Goal: Complete application form: Complete application form

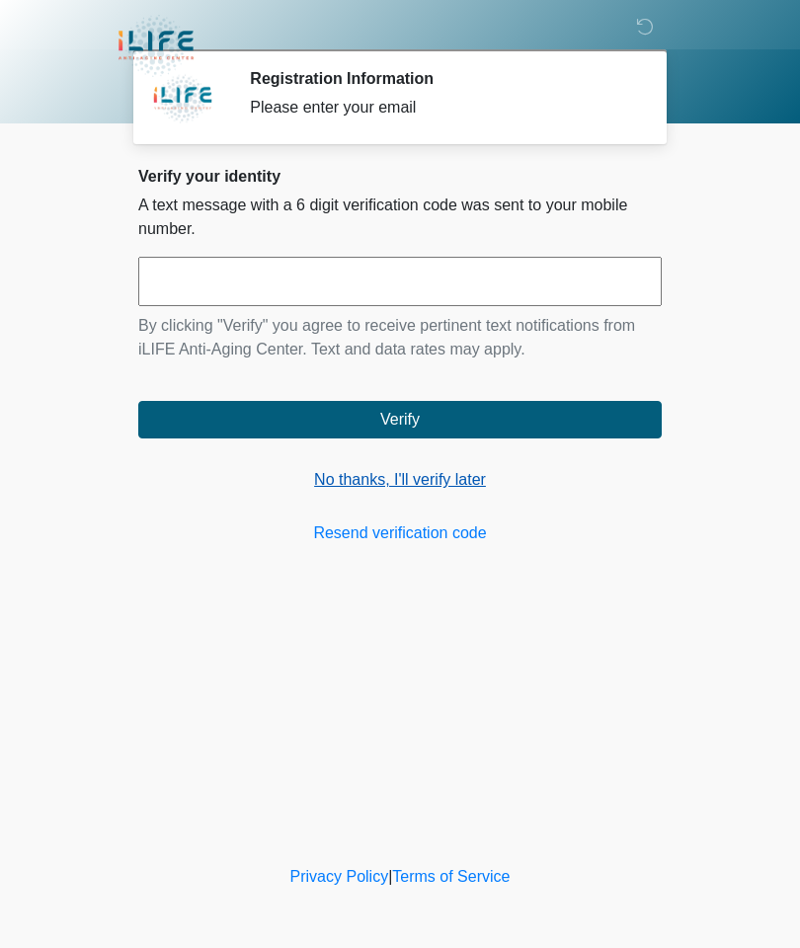
click at [449, 474] on link "No thanks, I'll verify later" at bounding box center [399, 480] width 523 height 24
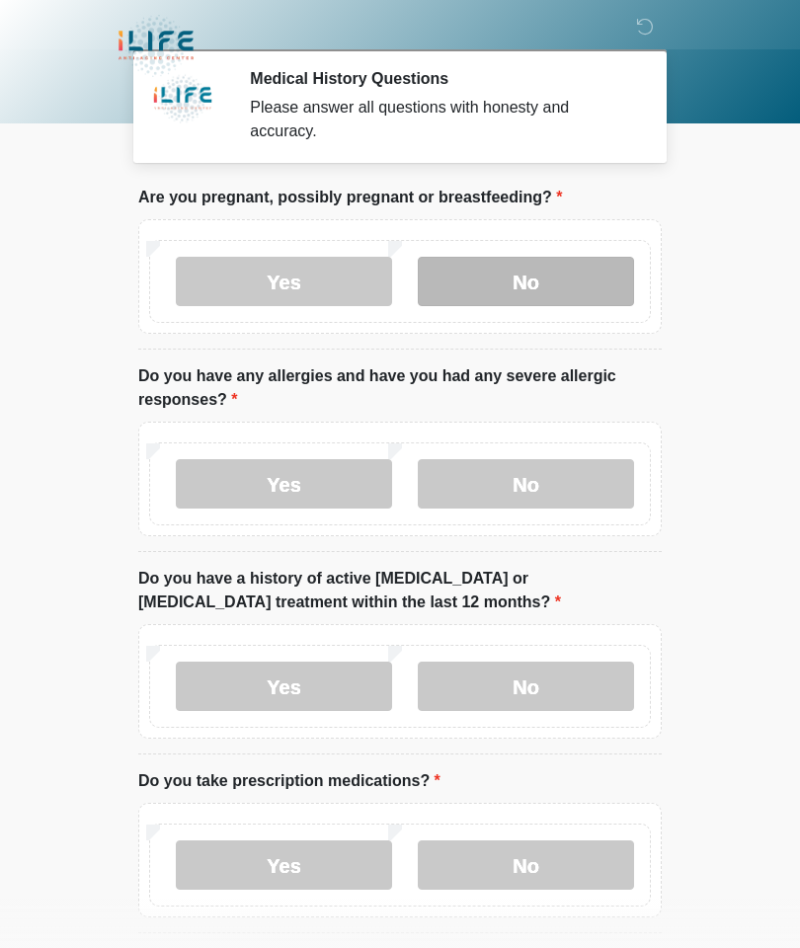
click at [556, 275] on label "No" at bounding box center [526, 281] width 216 height 49
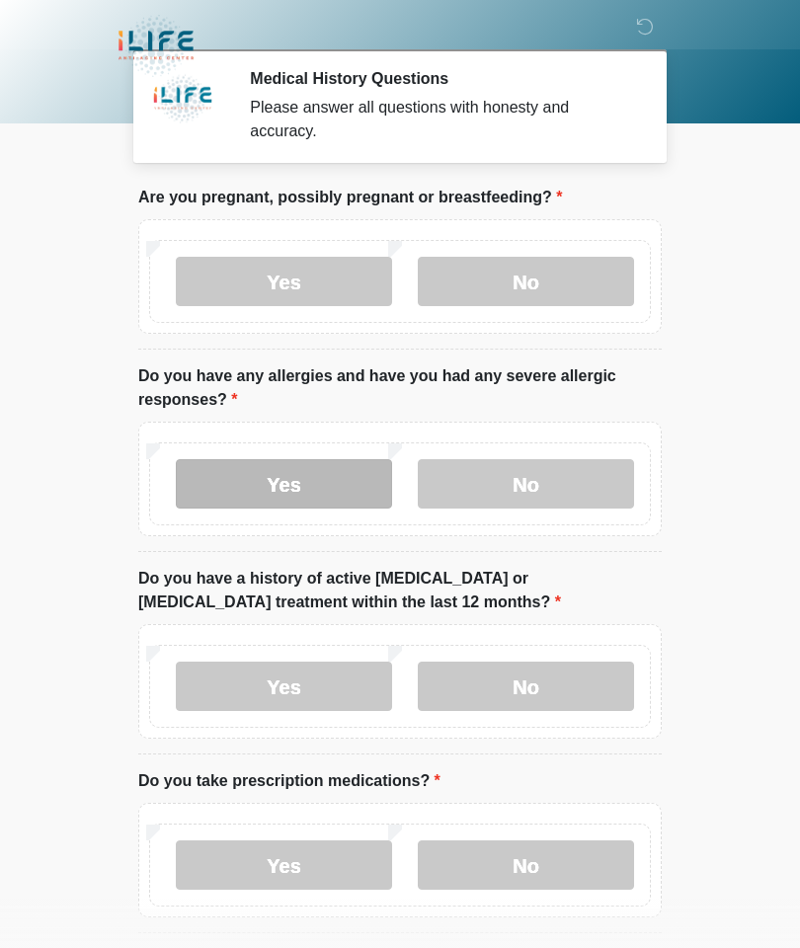
click at [290, 470] on label "Yes" at bounding box center [284, 483] width 216 height 49
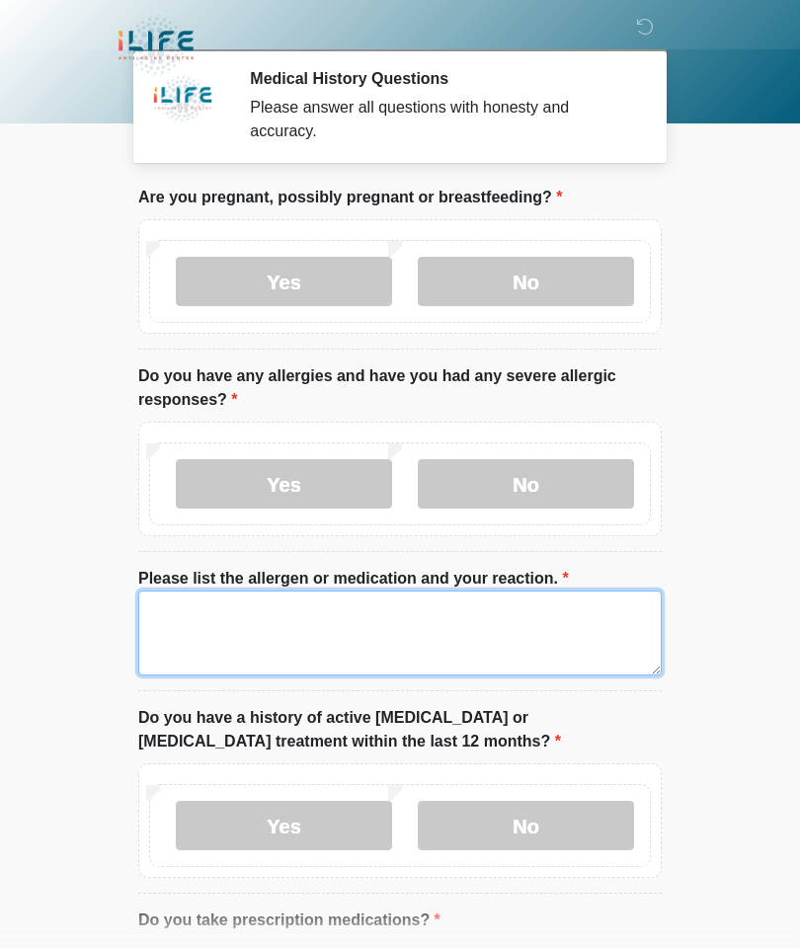
click at [339, 623] on textarea "Please list the allergen or medication and your reaction." at bounding box center [399, 633] width 523 height 85
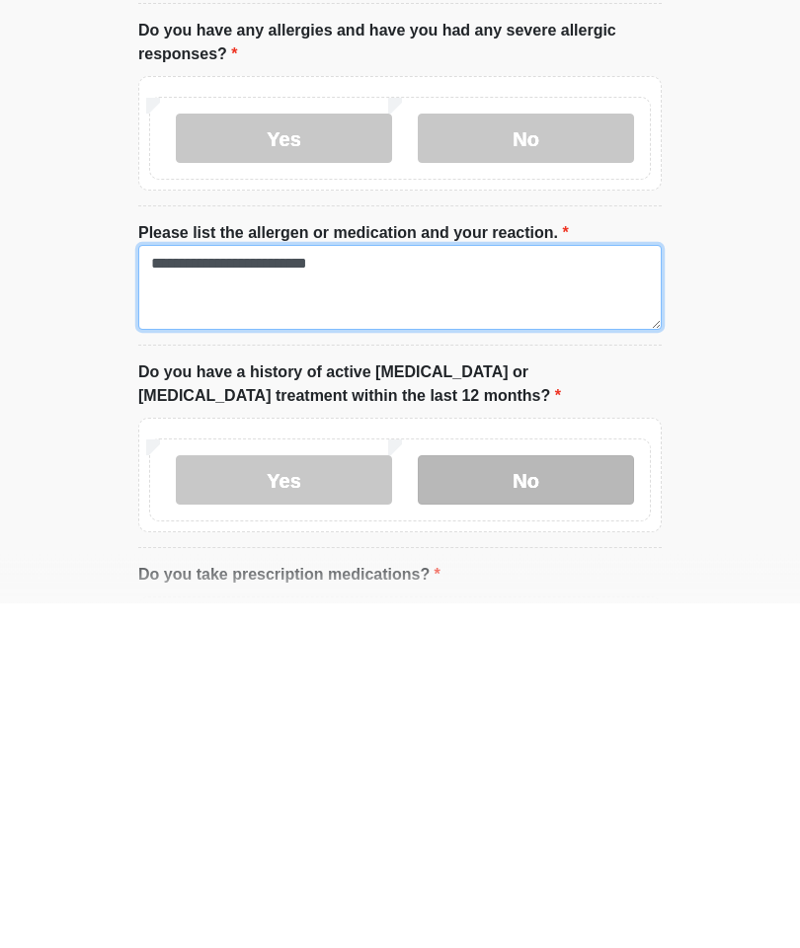
type textarea "**********"
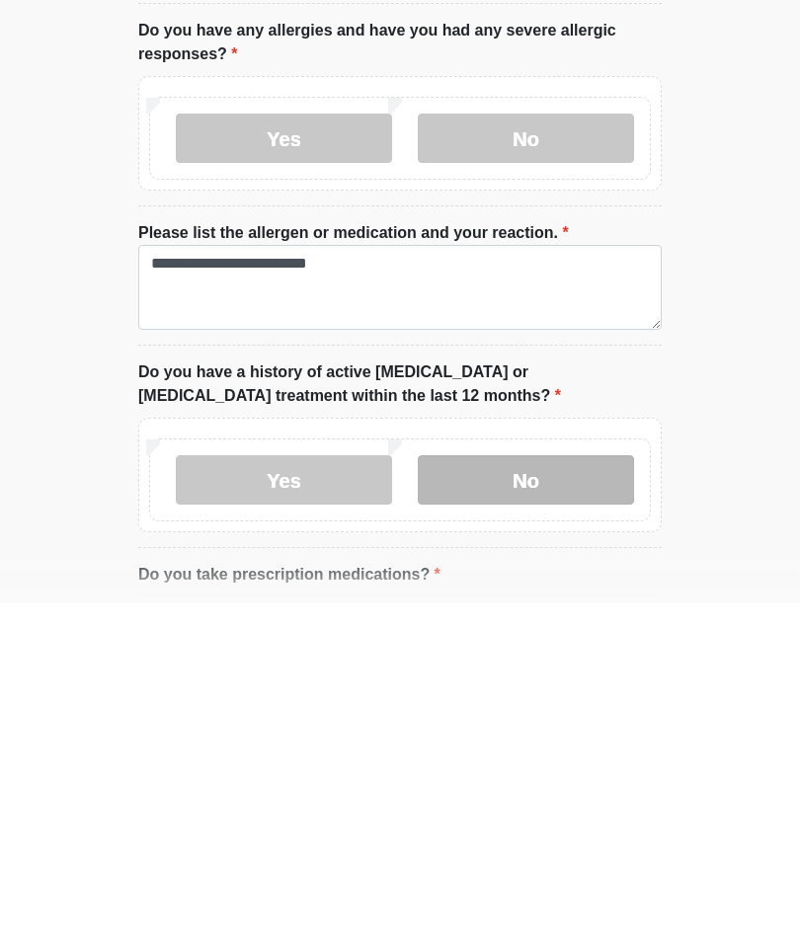
click at [566, 801] on label "No" at bounding box center [526, 825] width 216 height 49
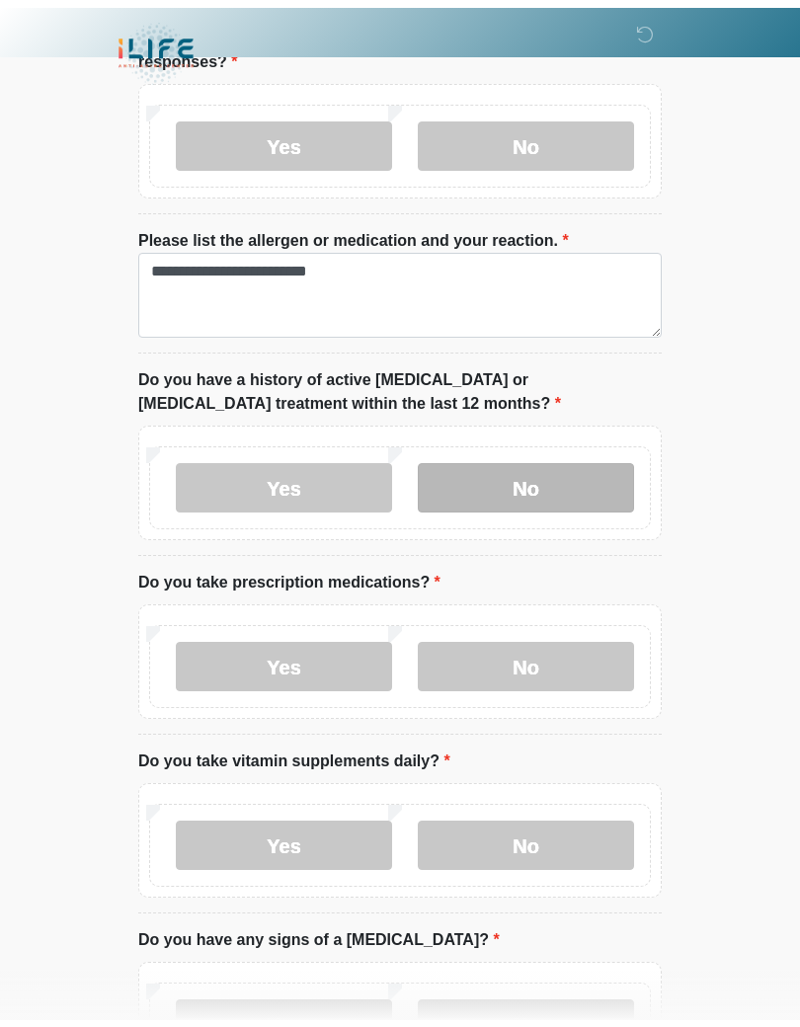
scroll to position [349, 0]
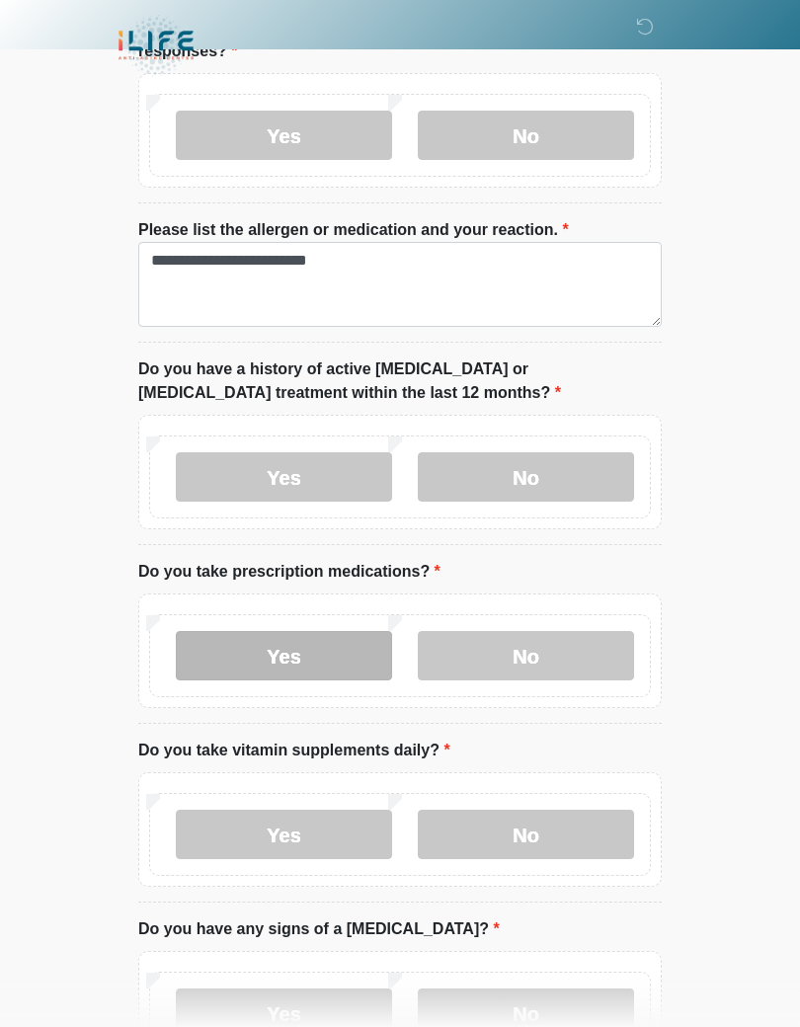
click at [321, 656] on label "Yes" at bounding box center [284, 655] width 216 height 49
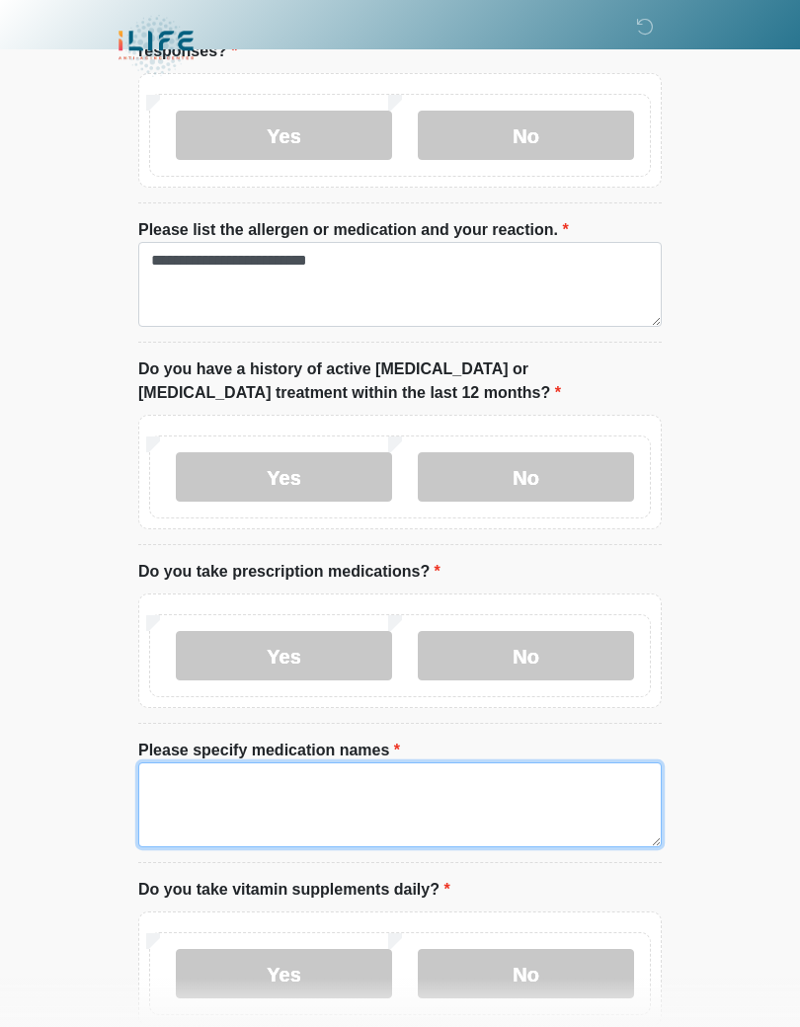
click at [332, 782] on textarea "Please specify medication names" at bounding box center [399, 804] width 523 height 85
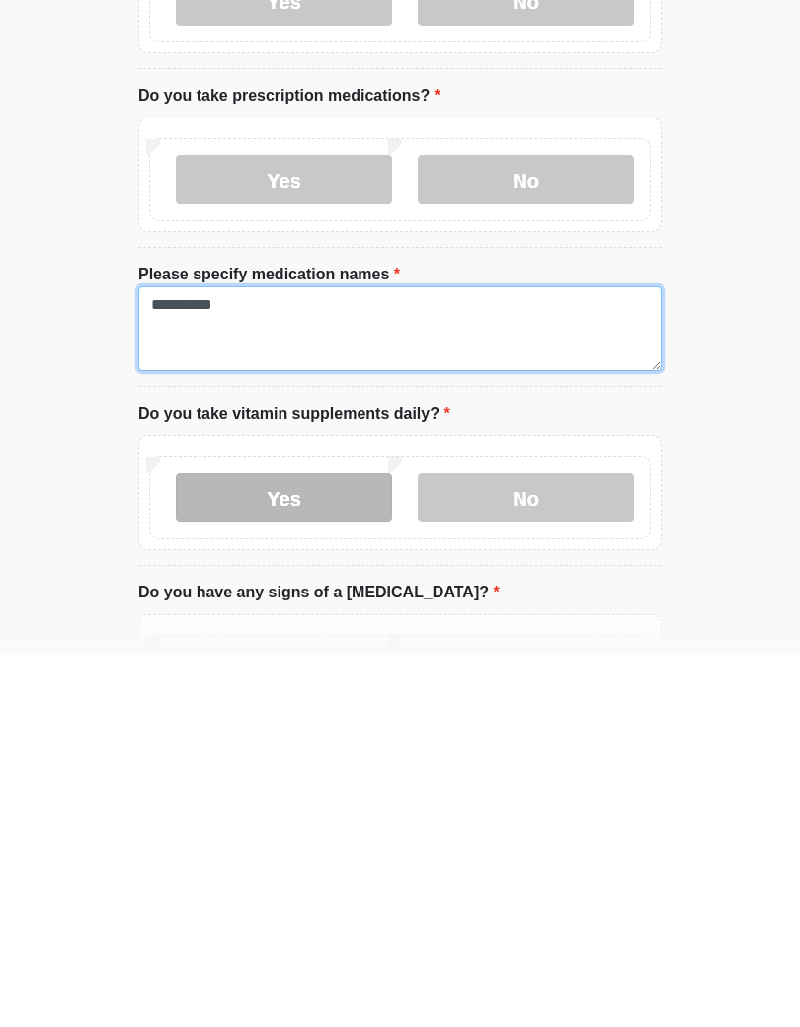
type textarea "**********"
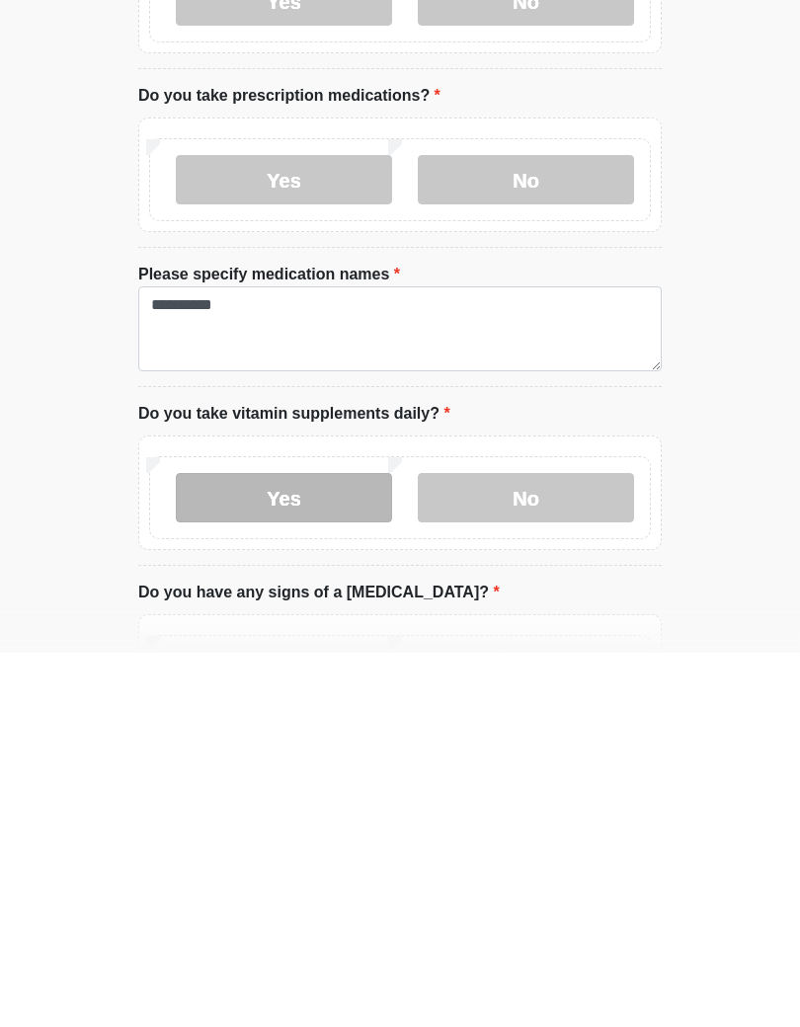
click at [266, 847] on label "Yes" at bounding box center [284, 871] width 216 height 49
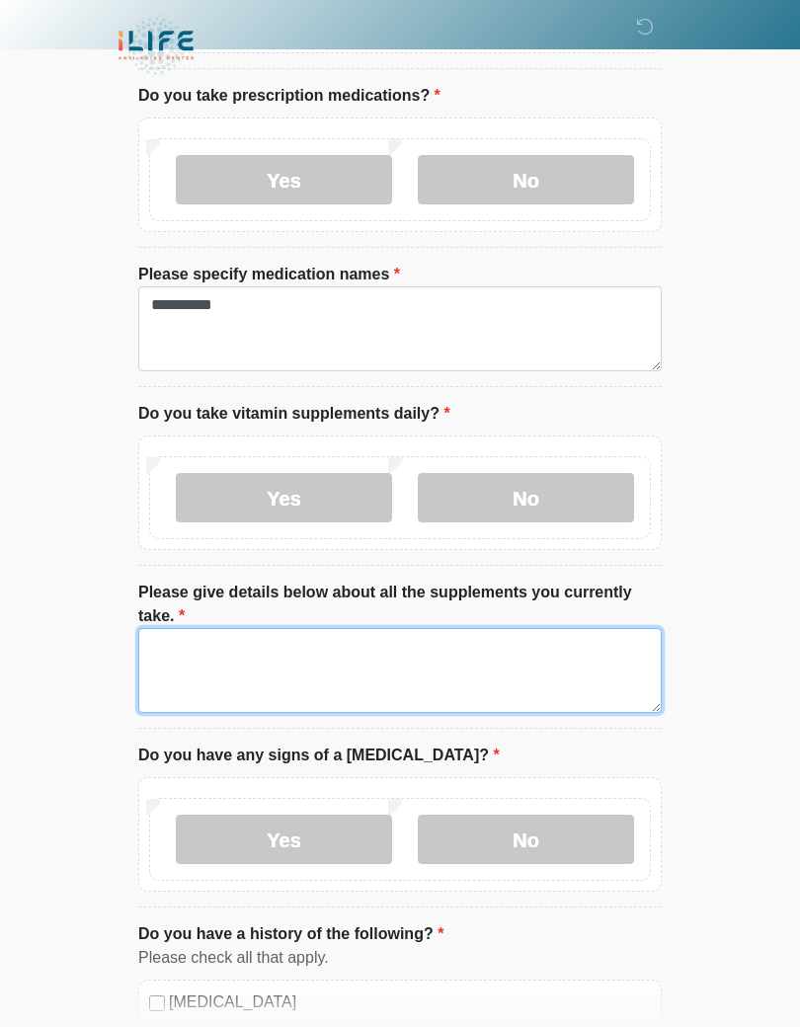
click at [518, 635] on textarea "Please give details below about all the supplements you currently take." at bounding box center [399, 670] width 523 height 85
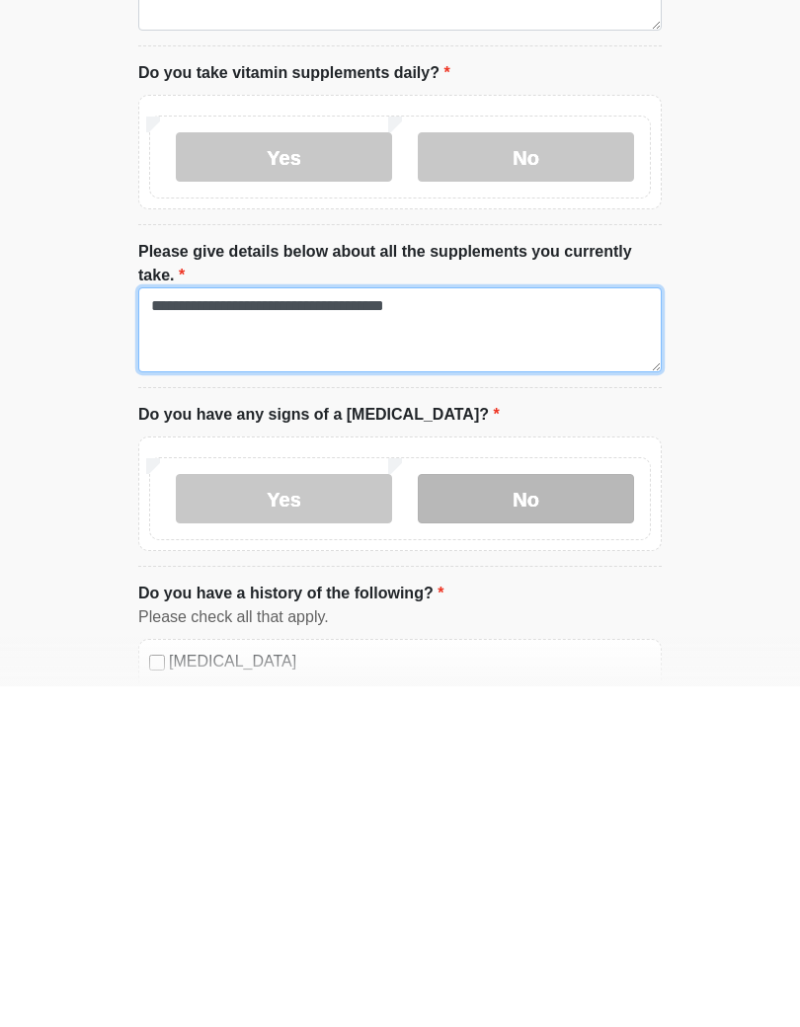
type textarea "**********"
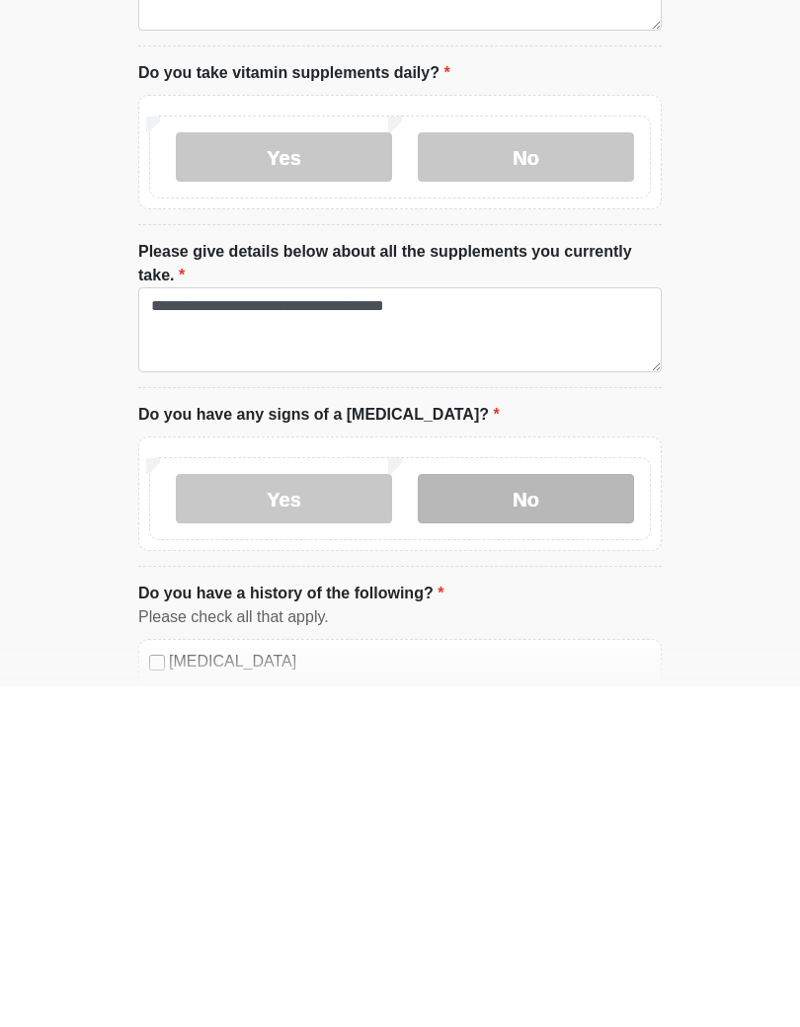
click at [562, 815] on label "No" at bounding box center [526, 839] width 216 height 49
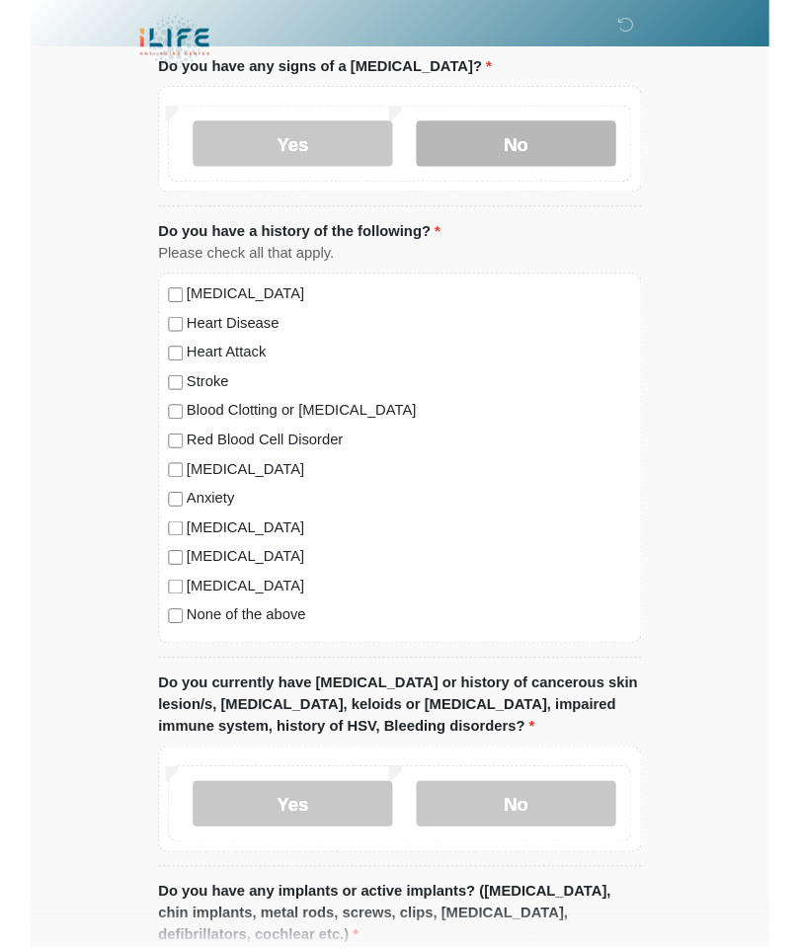
scroll to position [1591, 0]
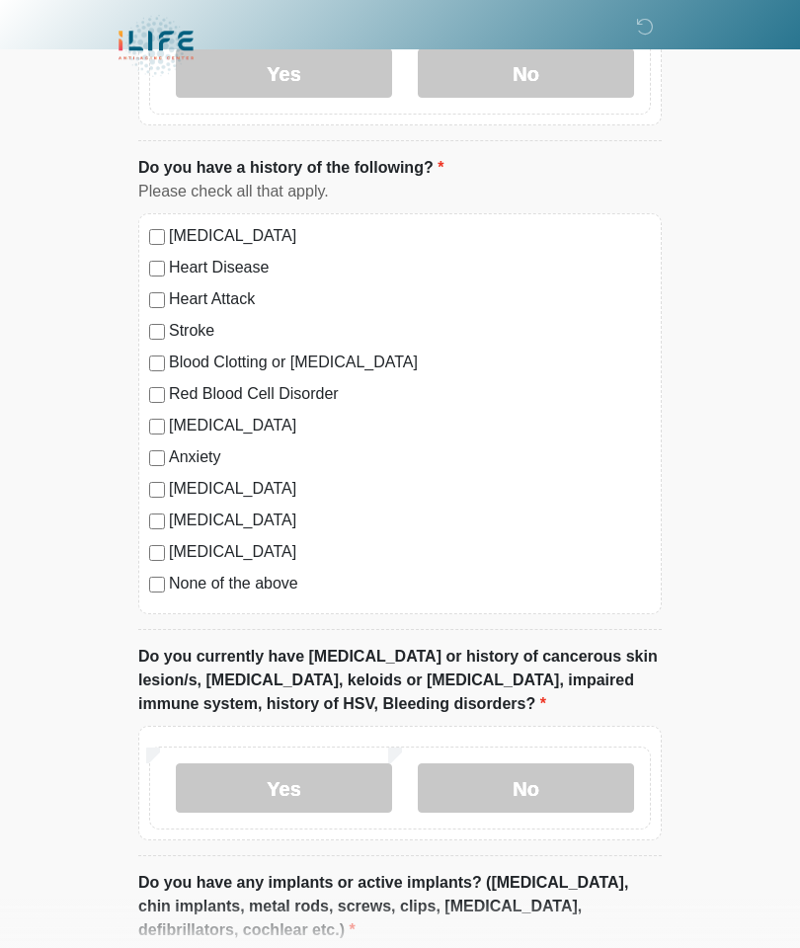
click at [268, 232] on label "[MEDICAL_DATA]" at bounding box center [410, 236] width 482 height 24
click at [165, 540] on div "[MEDICAL_DATA]" at bounding box center [400, 552] width 502 height 24
click at [176, 572] on label "None of the above" at bounding box center [410, 584] width 482 height 24
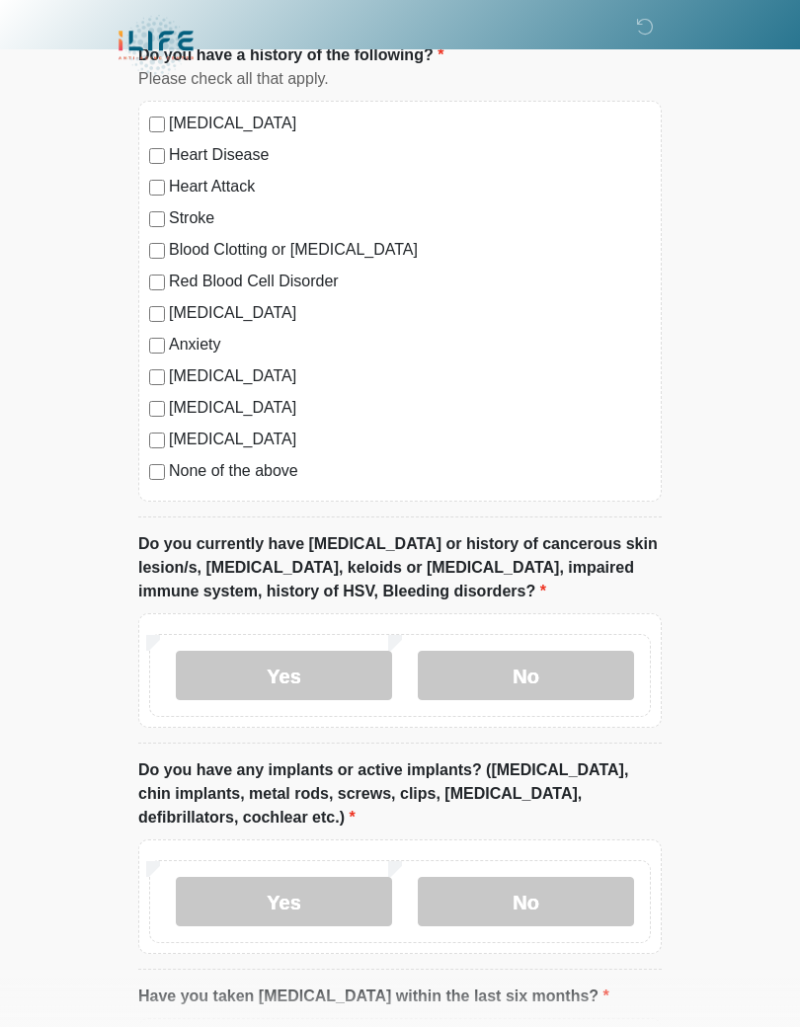
scroll to position [1705, 0]
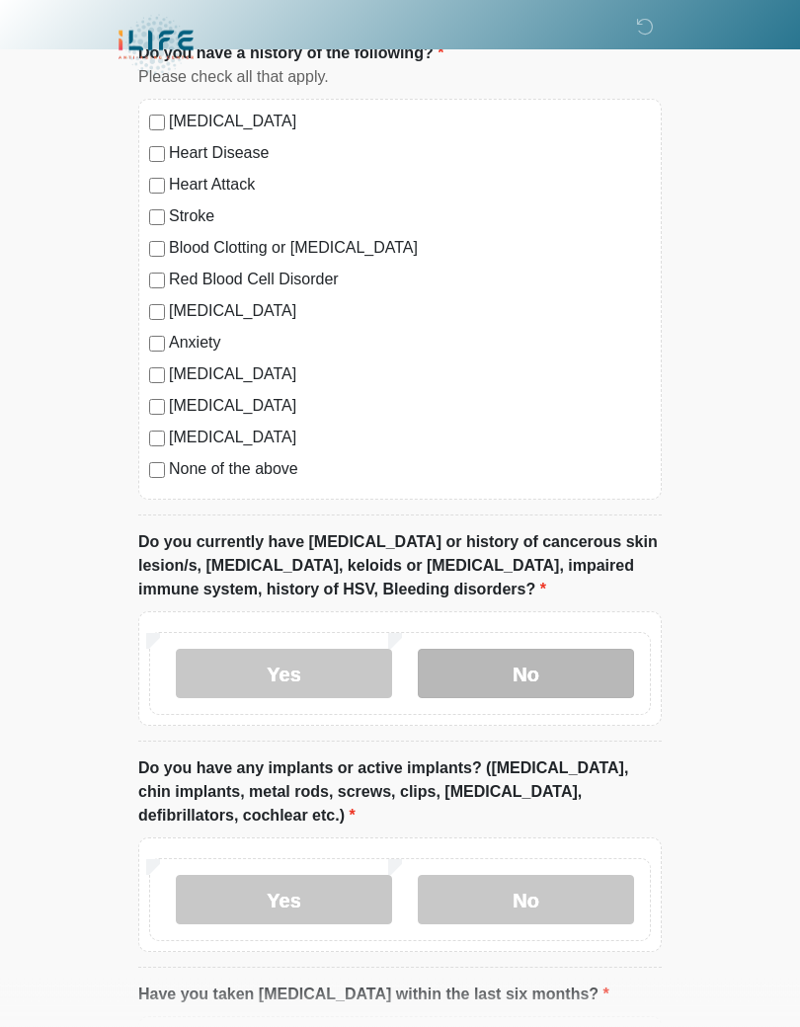
click at [465, 658] on label "No" at bounding box center [526, 674] width 216 height 49
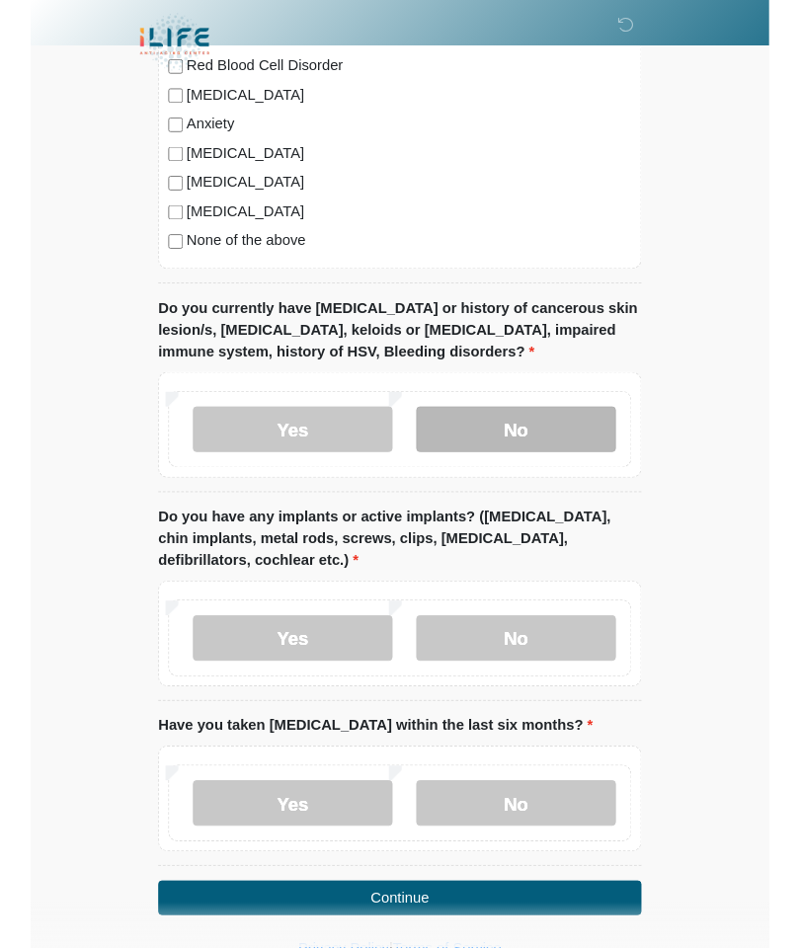
scroll to position [1994, 0]
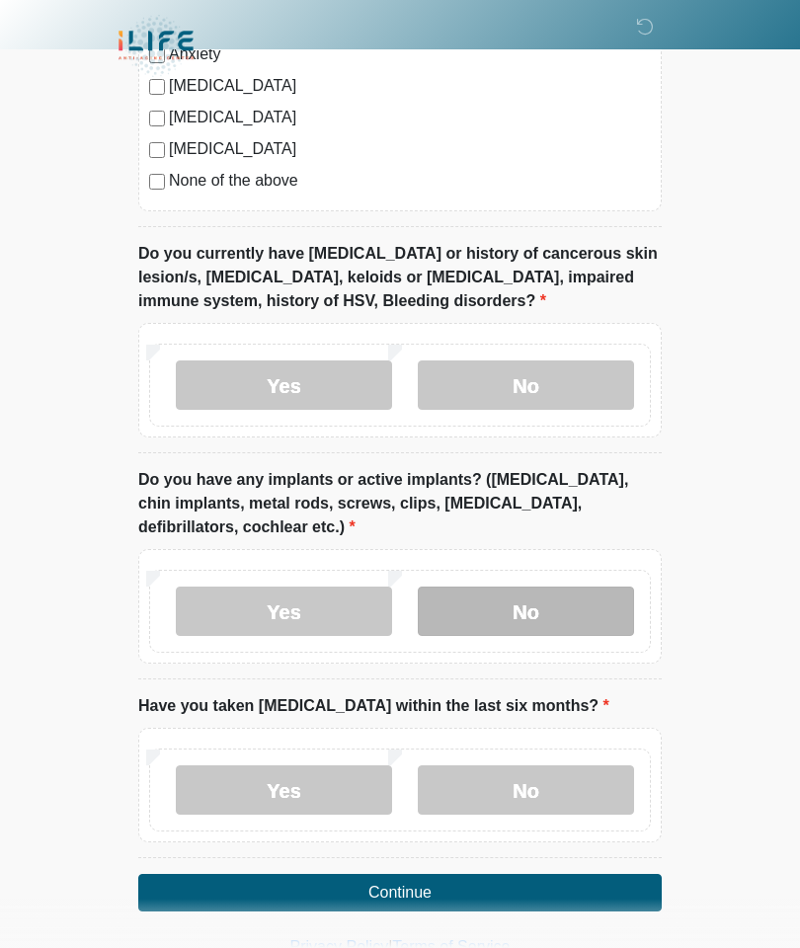
click at [581, 601] on label "No" at bounding box center [526, 611] width 216 height 49
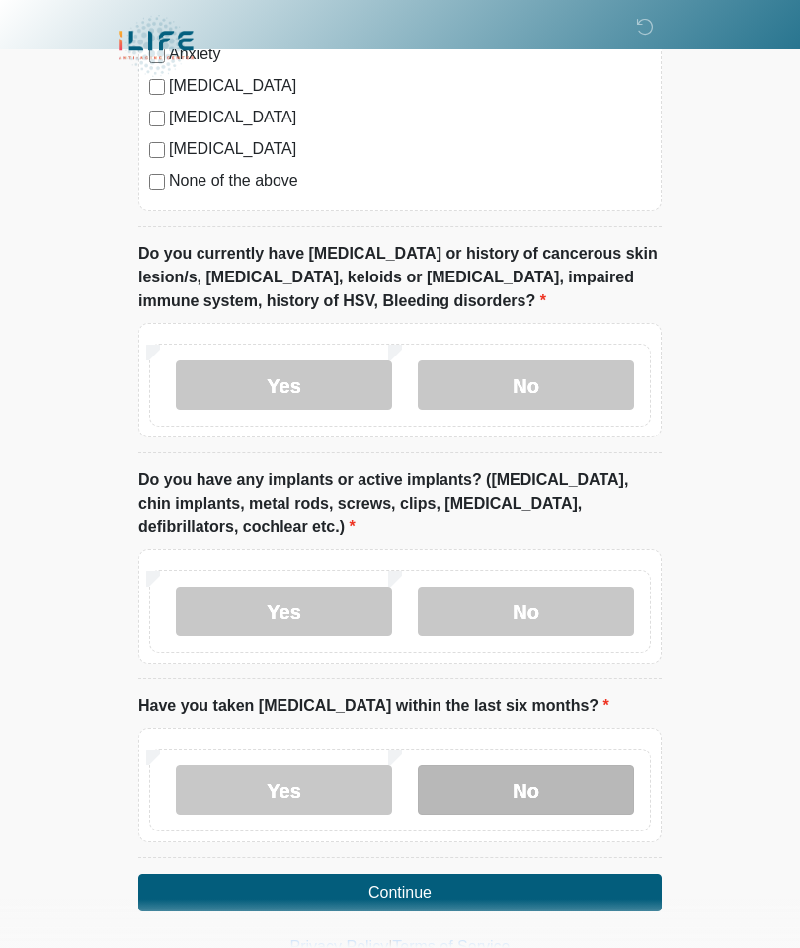
click at [559, 781] on label "No" at bounding box center [526, 789] width 216 height 49
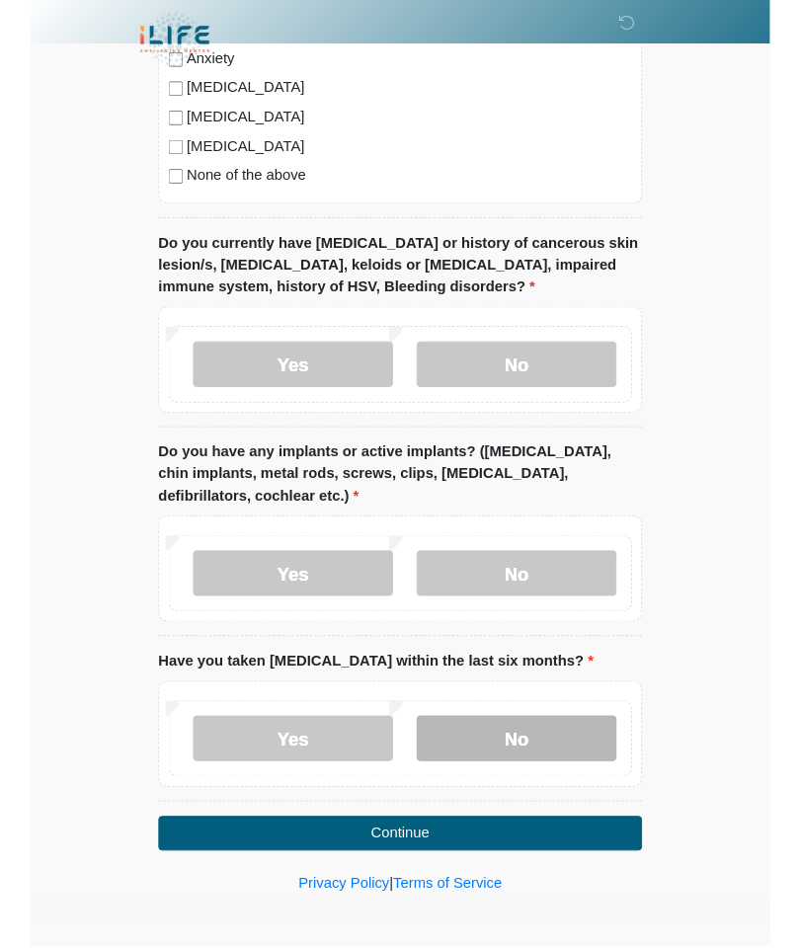
scroll to position [1979, 0]
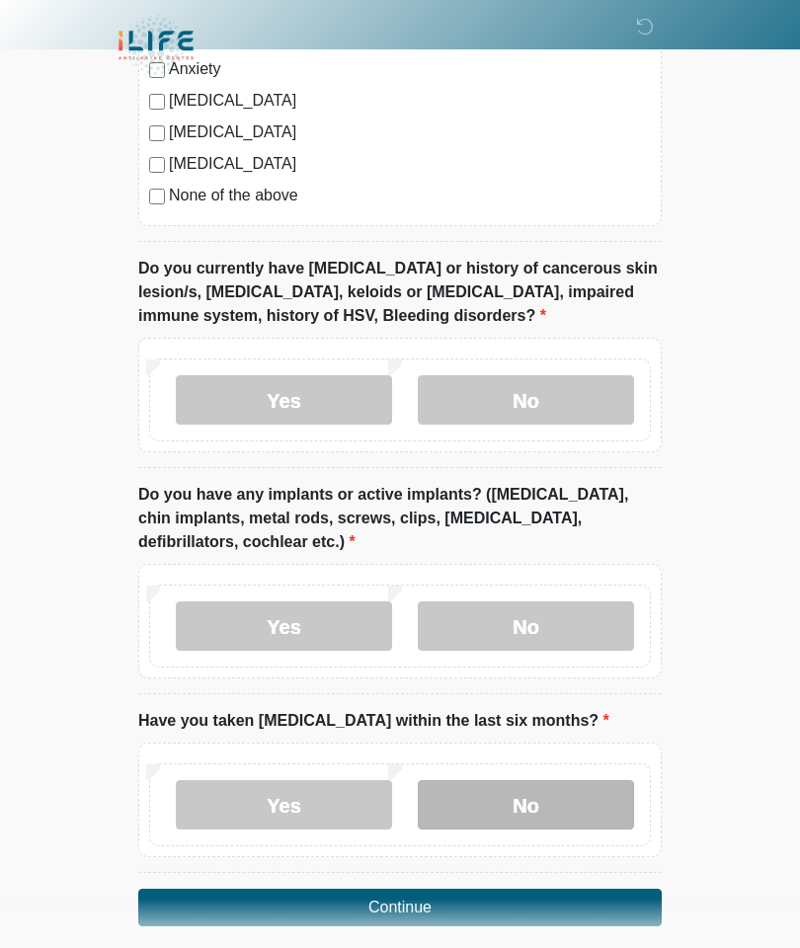
click at [550, 822] on label "No" at bounding box center [526, 804] width 216 height 49
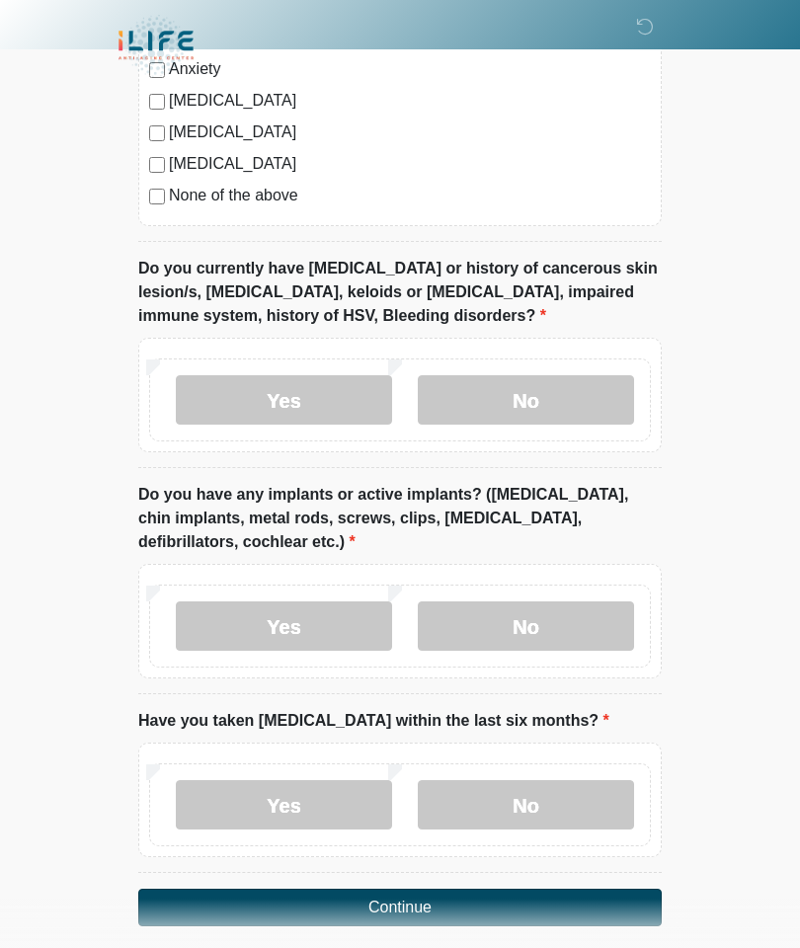
click at [578, 901] on button "Continue" at bounding box center [399, 908] width 523 height 38
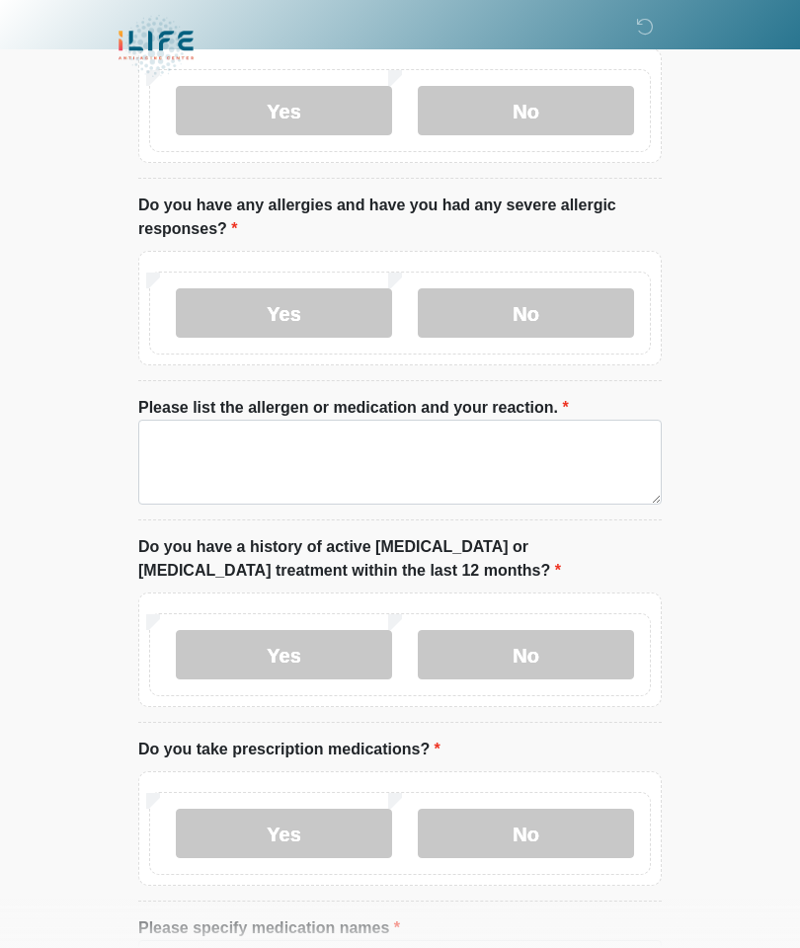
scroll to position [0, 0]
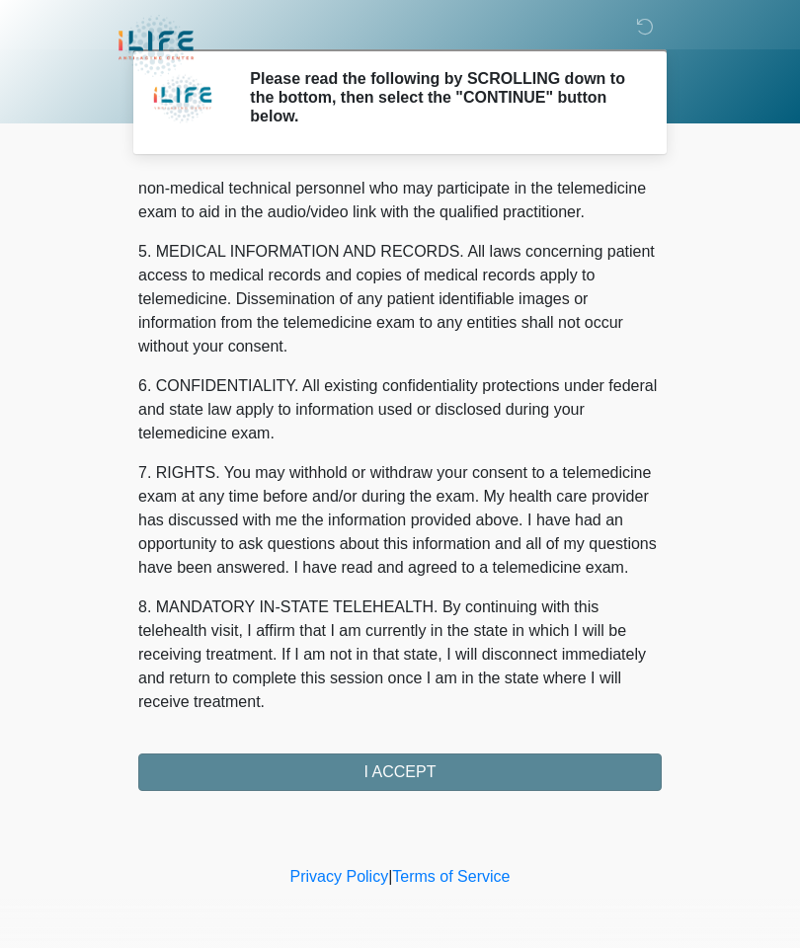
click at [582, 774] on button "I ACCEPT" at bounding box center [399, 773] width 523 height 38
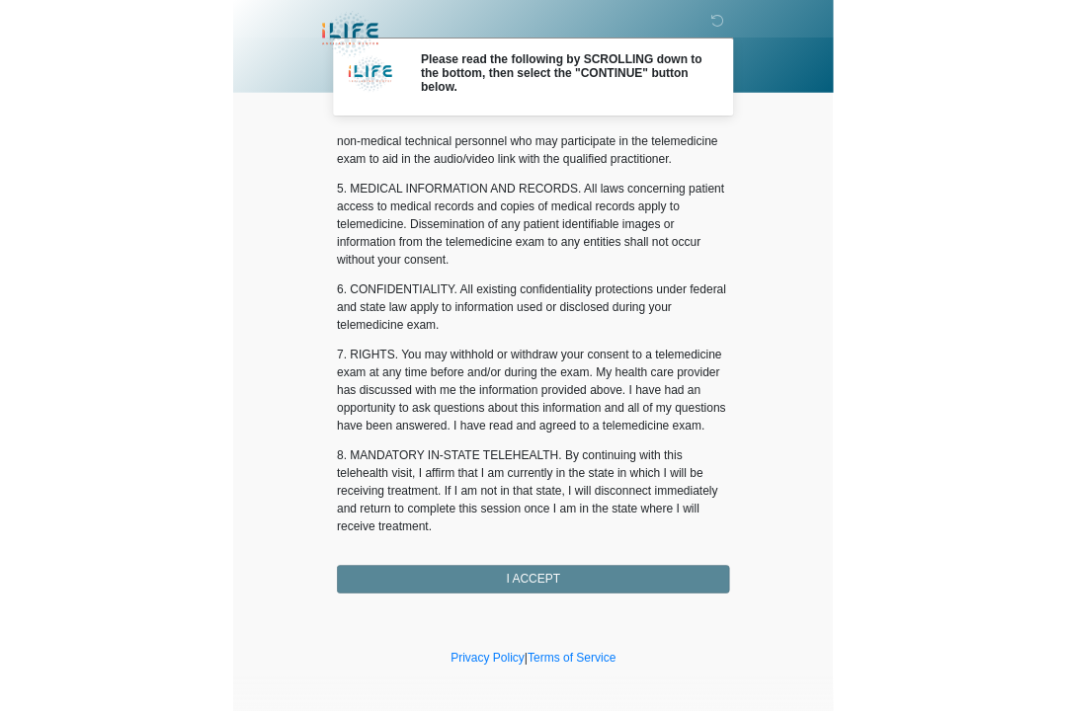
scroll to position [593, 0]
